Goal: Find specific page/section: Find specific page/section

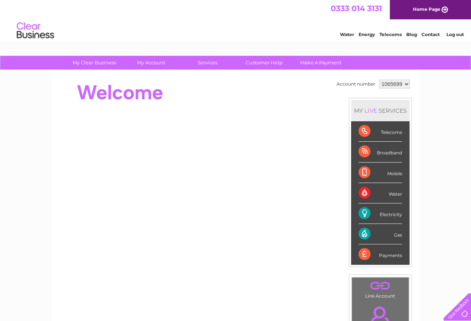
scroll to position [37, 0]
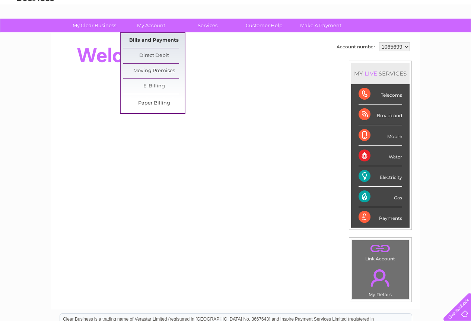
click at [149, 42] on link "Bills and Payments" at bounding box center [153, 40] width 61 height 15
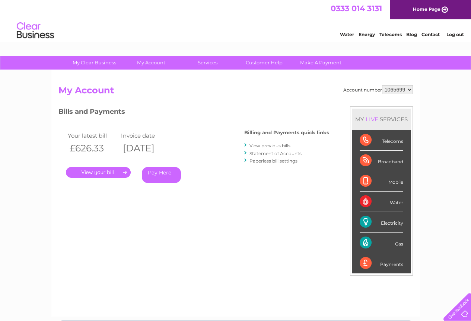
click at [113, 171] on link "." at bounding box center [98, 172] width 65 height 11
